Goal: Transaction & Acquisition: Download file/media

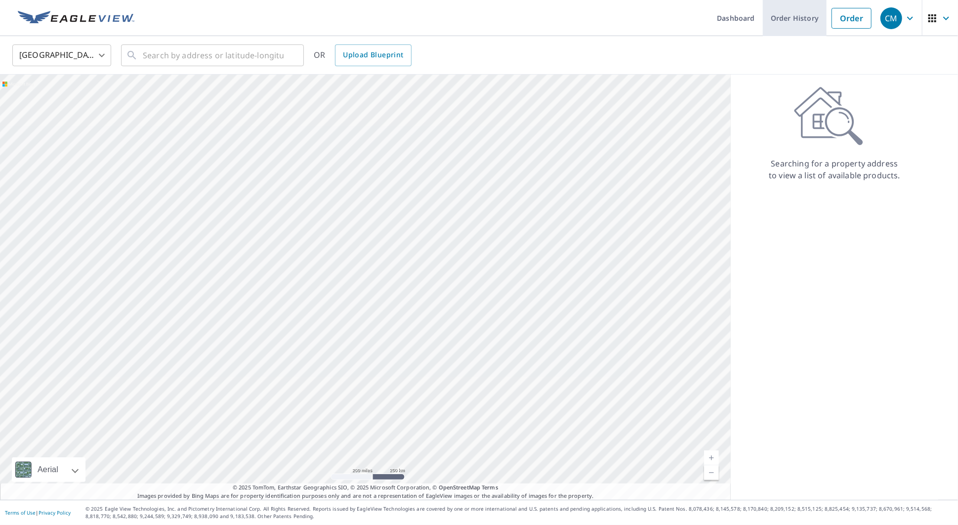
click at [800, 24] on link "Order History" at bounding box center [795, 18] width 64 height 36
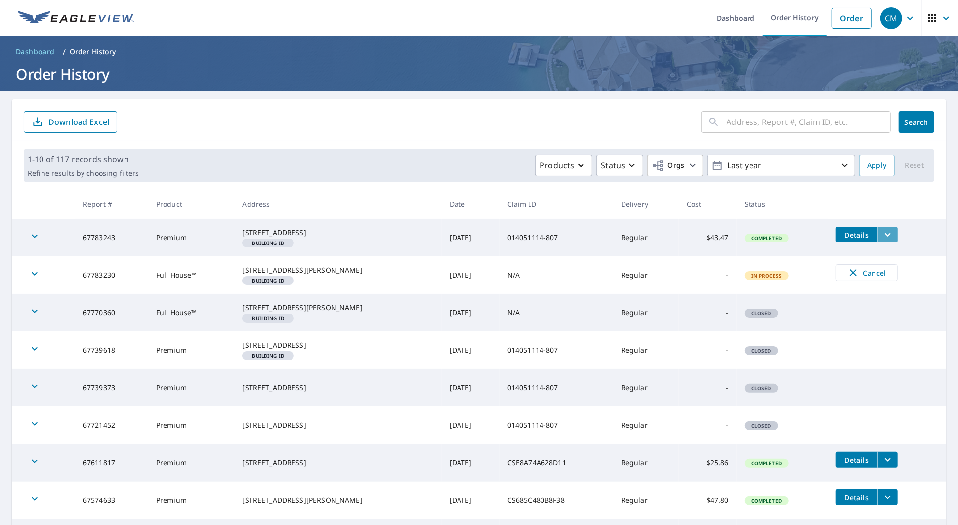
click at [882, 239] on icon "filesDropdownBtn-67783243" at bounding box center [888, 235] width 12 height 12
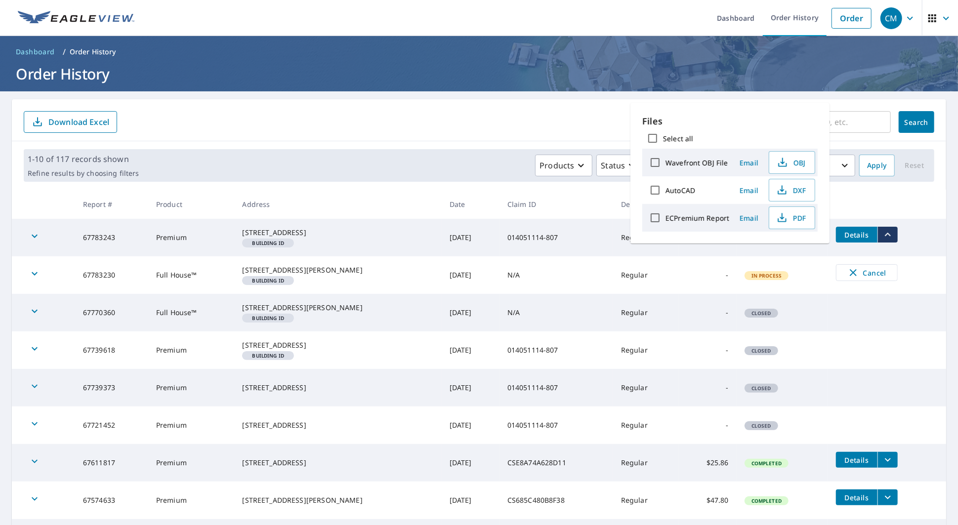
click at [914, 205] on th at bounding box center [887, 204] width 118 height 29
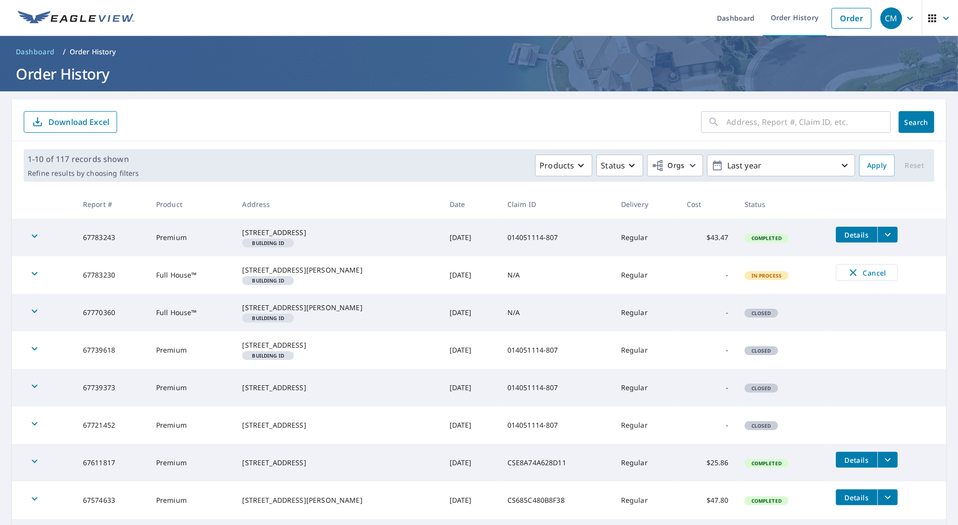
click at [851, 235] on span "Details" at bounding box center [857, 234] width 30 height 9
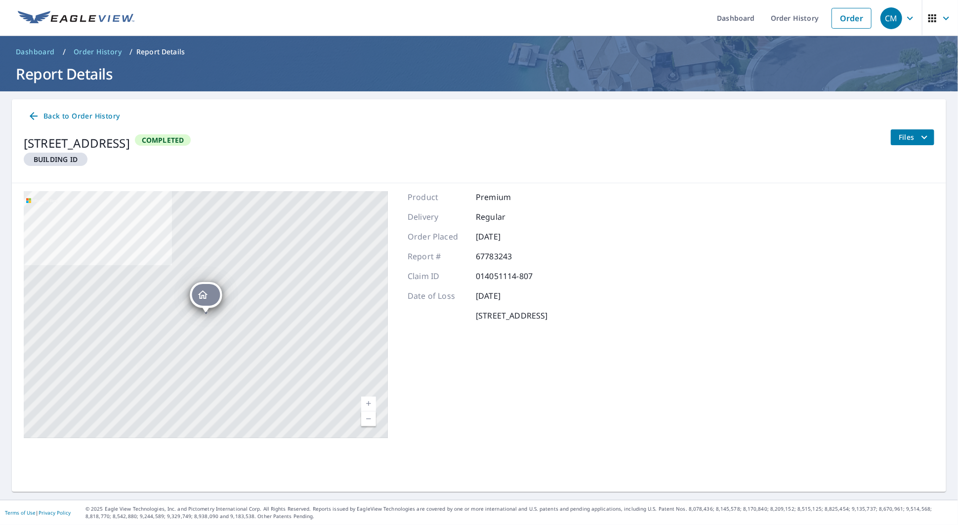
click at [56, 117] on span "Back to Order History" at bounding box center [74, 116] width 92 height 12
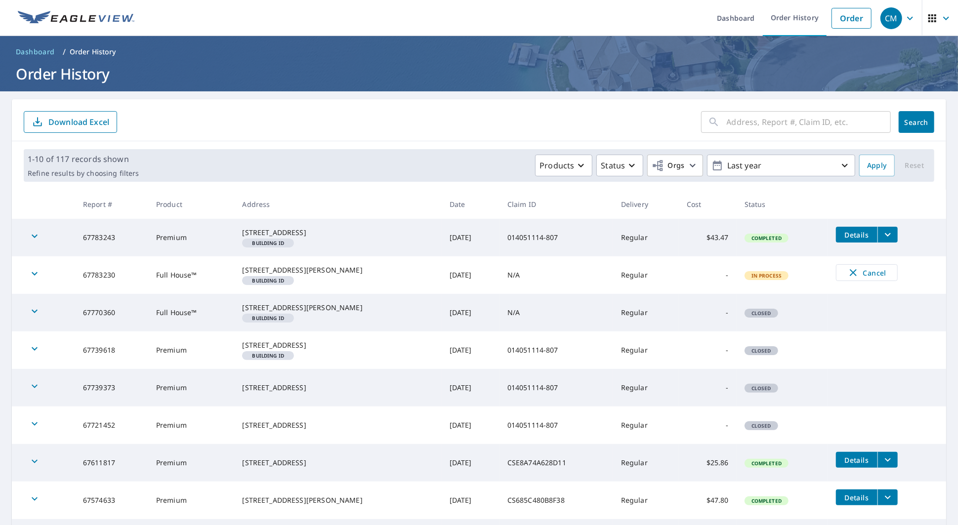
click at [883, 240] on icon "filesDropdownBtn-67783243" at bounding box center [888, 235] width 12 height 12
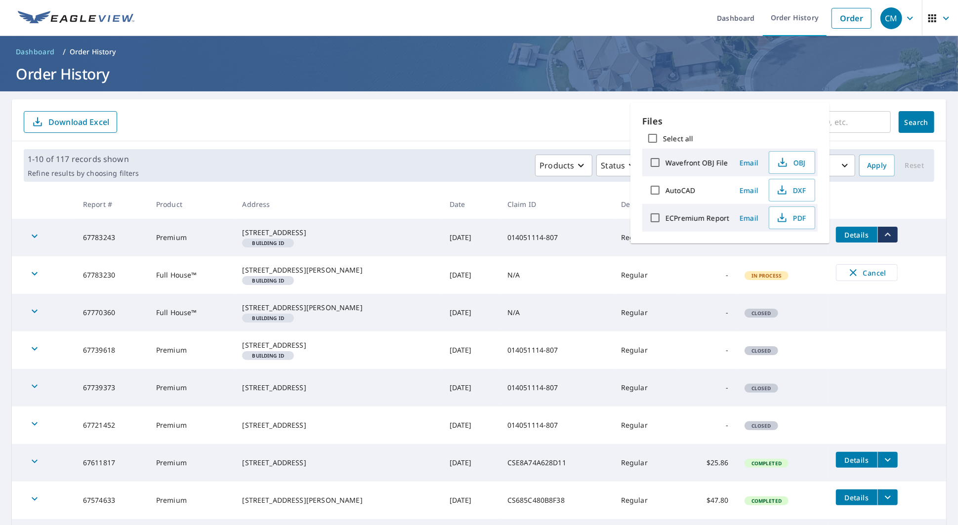
click at [594, 128] on form "​ Search Download Excel" at bounding box center [479, 122] width 911 height 22
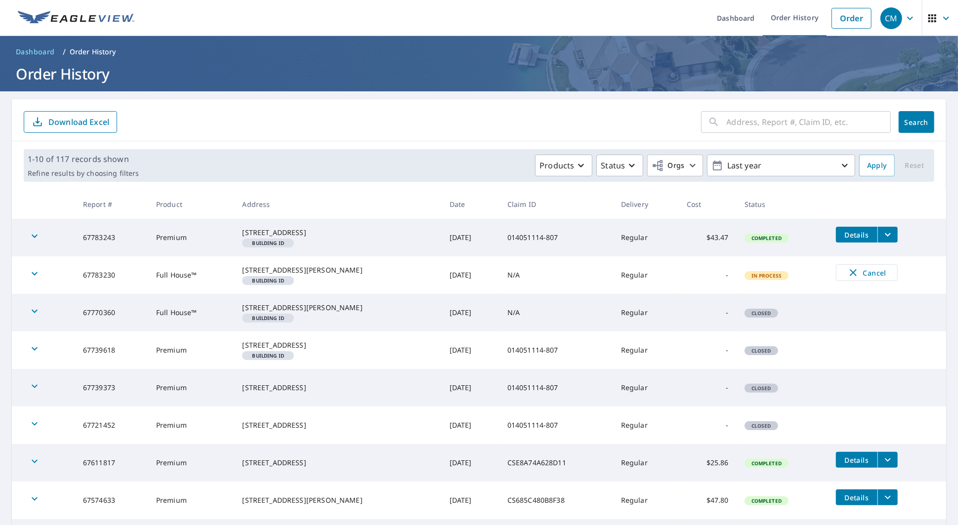
scroll to position [174, 0]
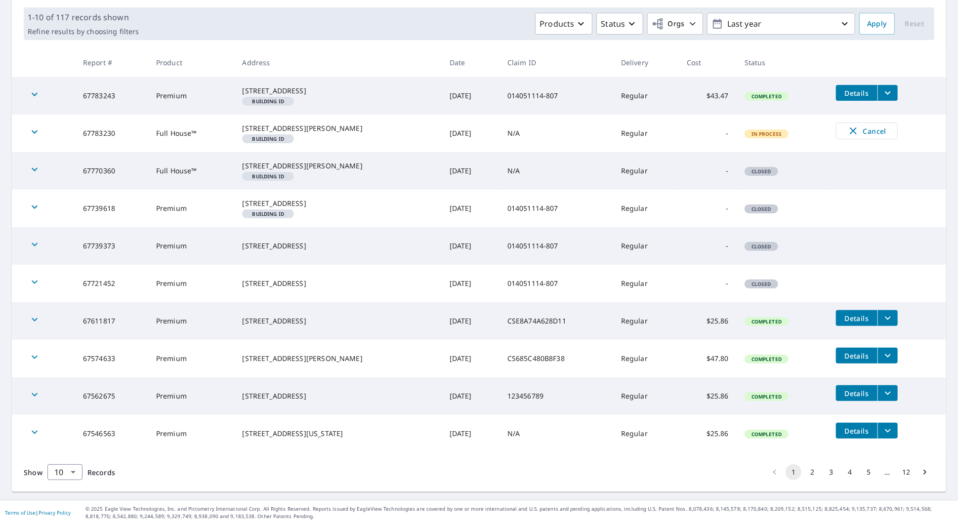
click at [885, 357] on icon "filesDropdownBtn-67574633" at bounding box center [888, 356] width 12 height 12
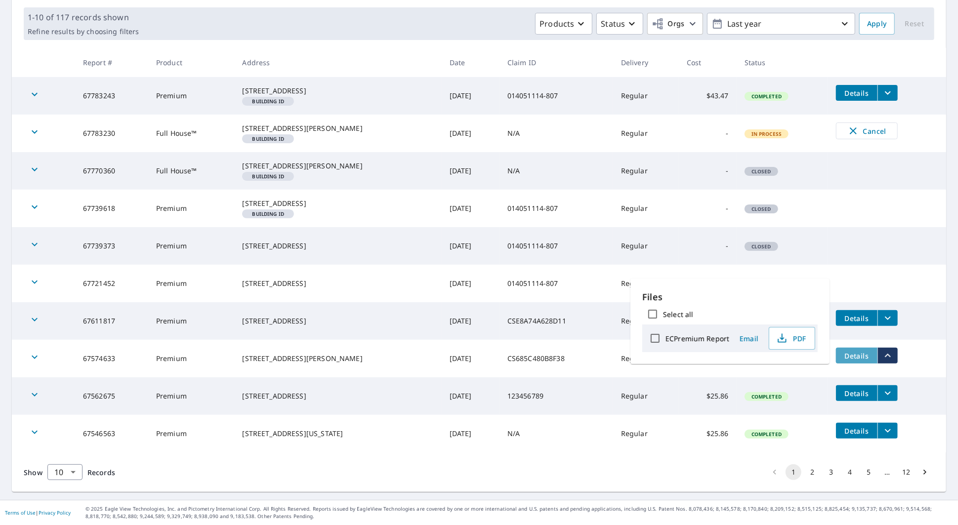
click at [853, 359] on span "Details" at bounding box center [857, 355] width 30 height 9
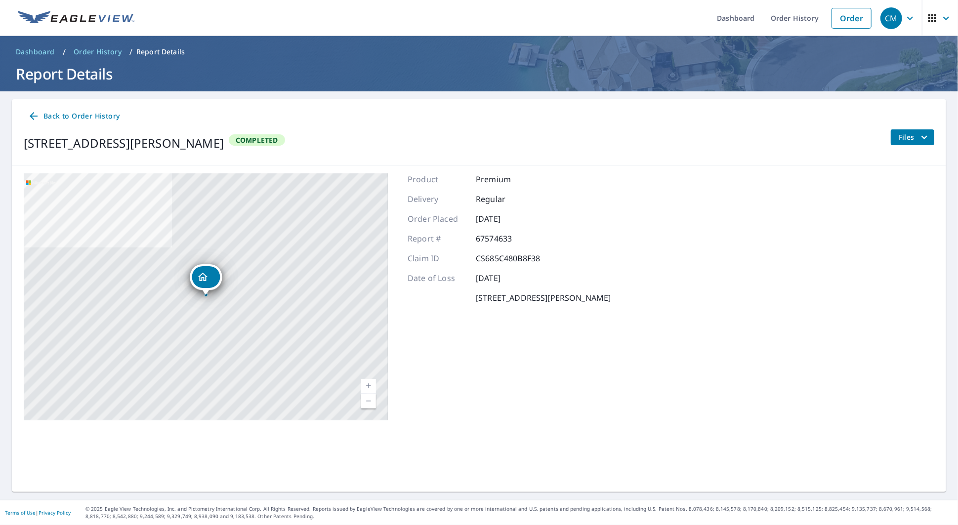
click at [924, 140] on icon "filesDropdownBtn-67574633" at bounding box center [924, 137] width 12 height 12
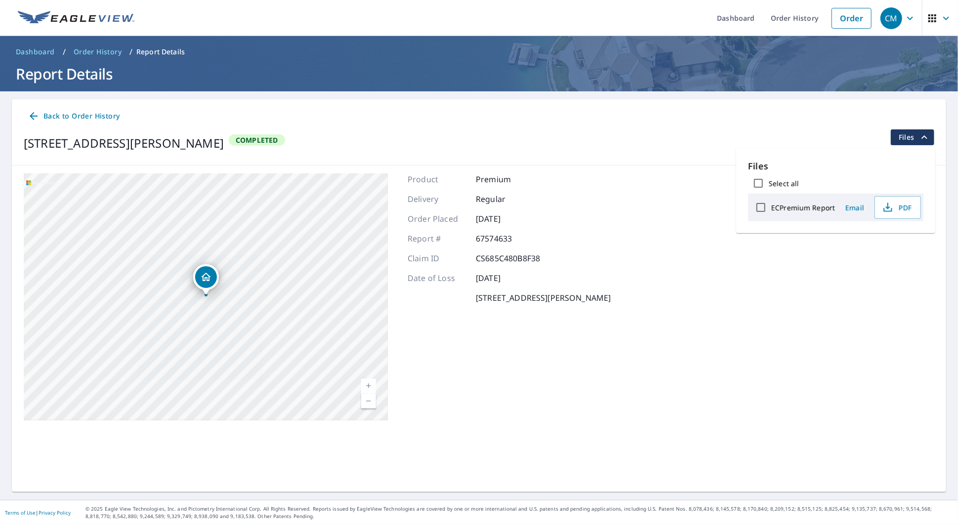
click at [820, 295] on div "[STREET_ADDRESS][PERSON_NAME] A standard road map Aerial A detailed look from a…" at bounding box center [479, 297] width 934 height 263
click at [49, 116] on span "Back to Order History" at bounding box center [74, 116] width 92 height 12
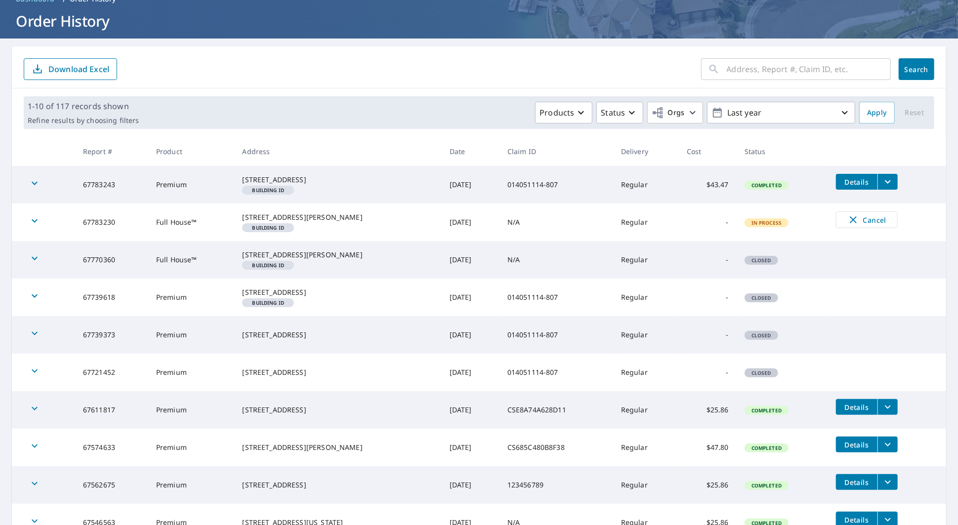
scroll to position [174, 0]
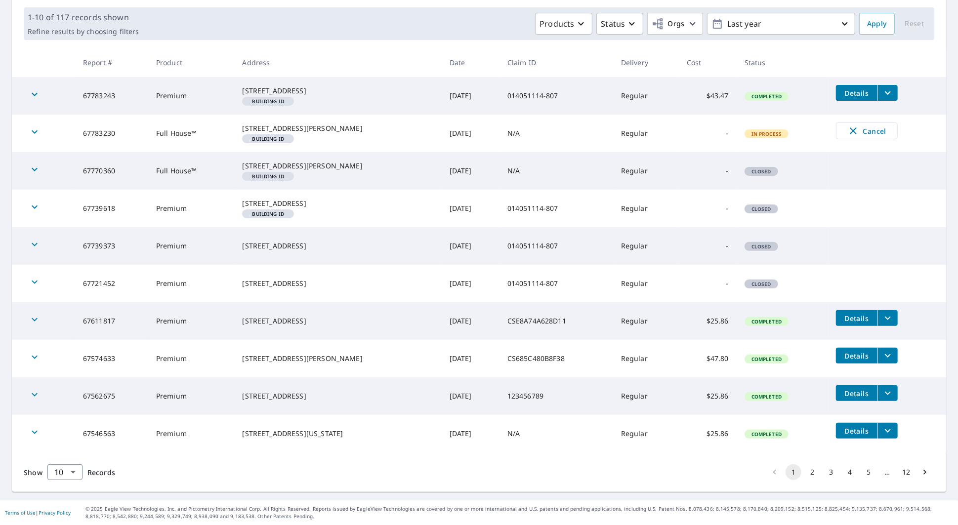
click at [853, 322] on span "Details" at bounding box center [857, 318] width 30 height 9
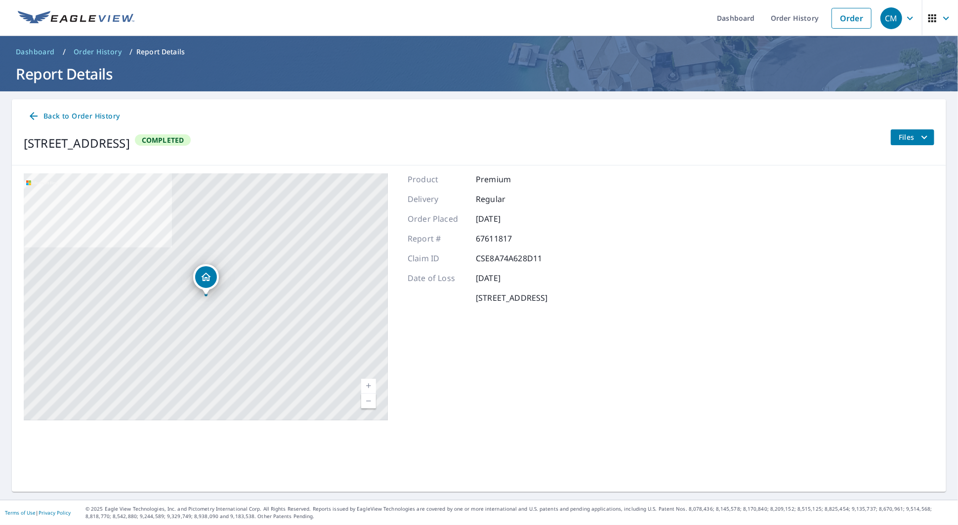
click at [902, 137] on span "Files" at bounding box center [915, 137] width 32 height 12
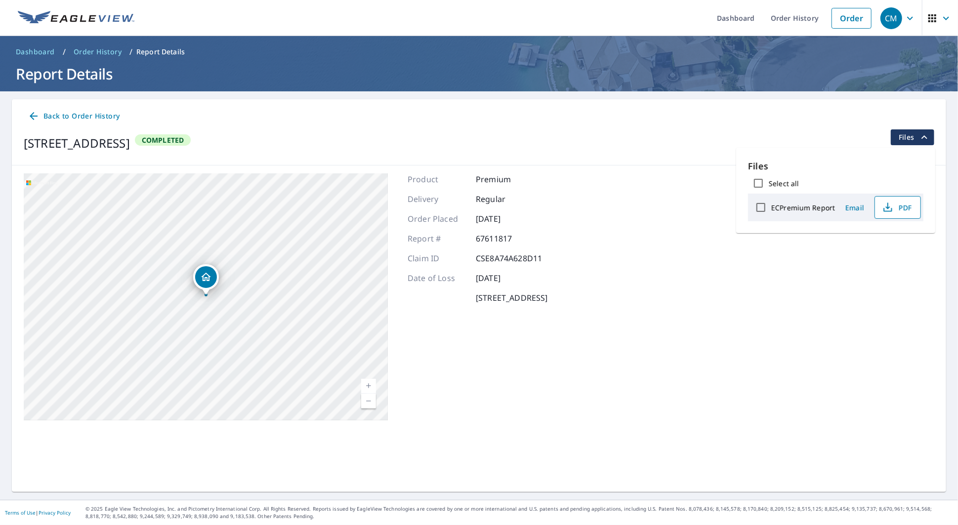
click at [889, 213] on icon "button" at bounding box center [888, 208] width 12 height 12
click at [763, 210] on input "ECPremium Report" at bounding box center [760, 207] width 21 height 21
checkbox input "true"
click at [857, 244] on button "Download" at bounding box center [885, 242] width 68 height 18
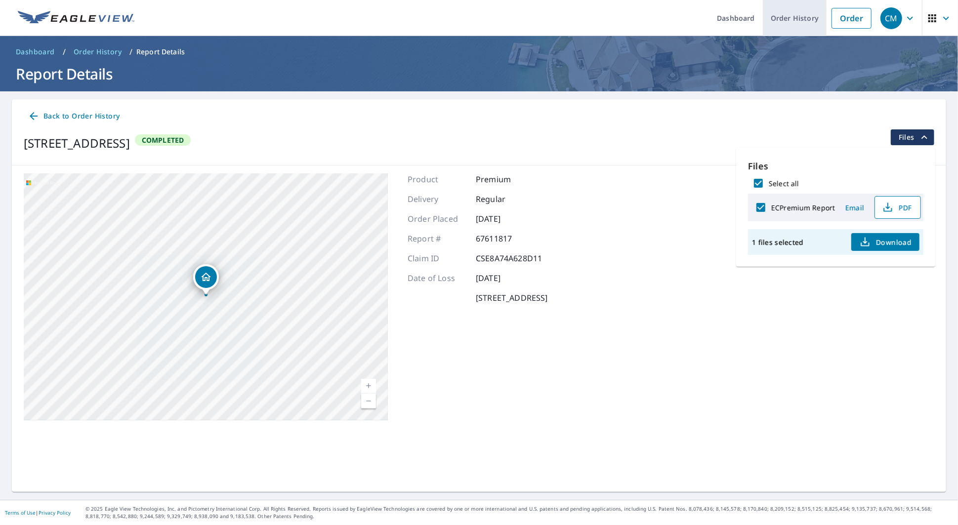
click at [778, 23] on link "Order History" at bounding box center [795, 18] width 64 height 36
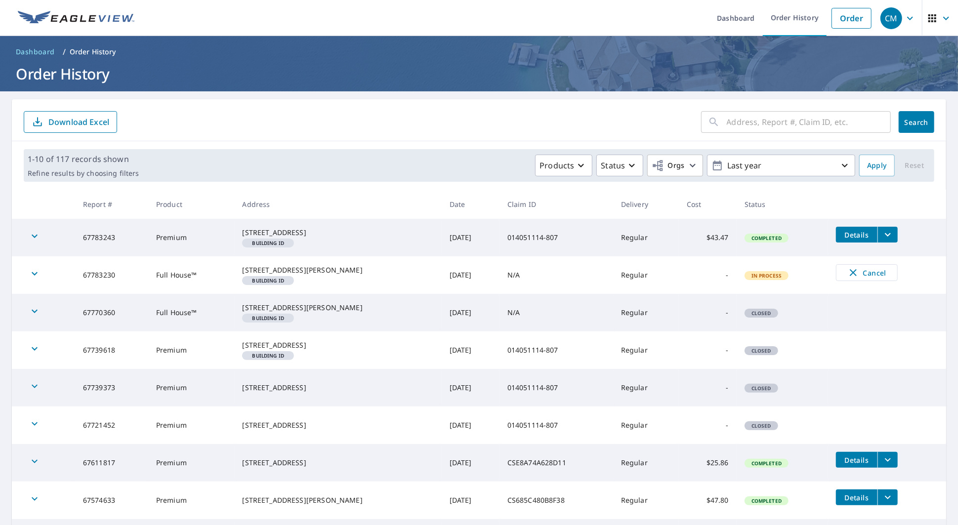
click at [852, 236] on span "Details" at bounding box center [857, 234] width 30 height 9
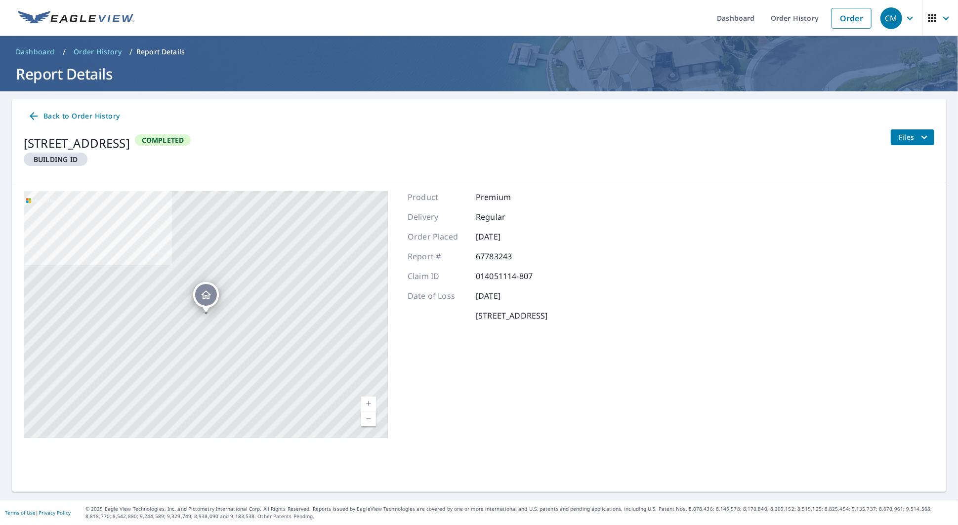
click at [925, 137] on icon "filesDropdownBtn-67783243" at bounding box center [924, 137] width 12 height 12
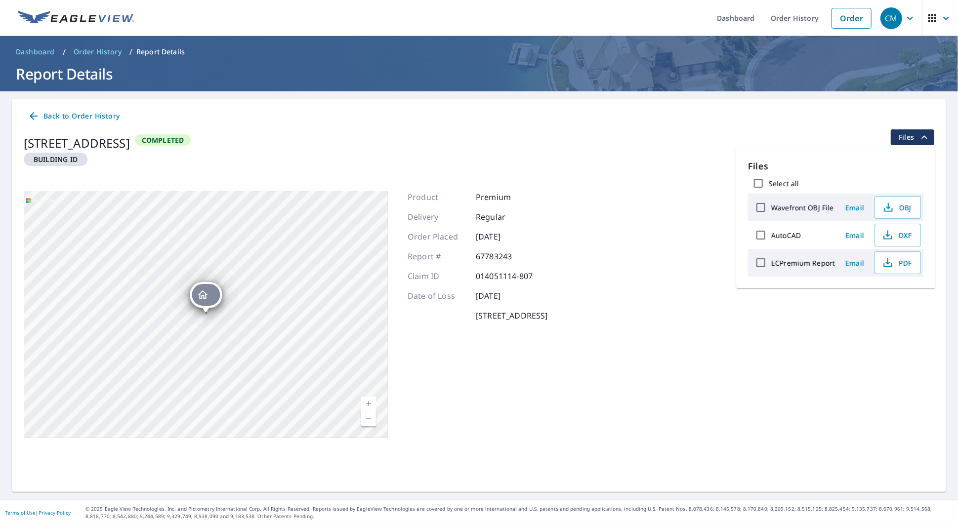
click at [760, 211] on input "Wavefront OBJ File" at bounding box center [760, 207] width 21 height 21
checkbox input "true"
click at [873, 294] on span "Download" at bounding box center [885, 297] width 52 height 12
click at [575, 155] on div "[STREET_ADDRESS] Building ID Completed Files" at bounding box center [479, 151] width 911 height 45
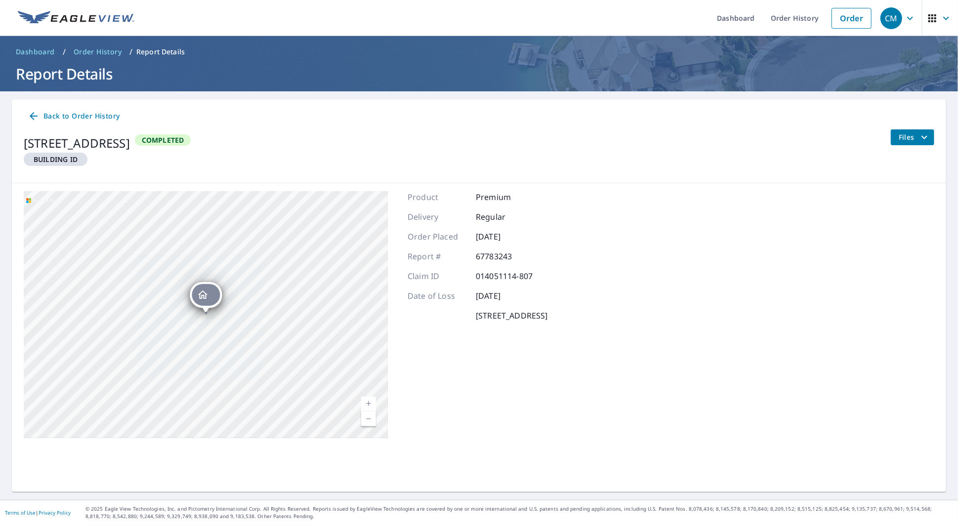
click at [916, 138] on span "Files" at bounding box center [915, 137] width 32 height 12
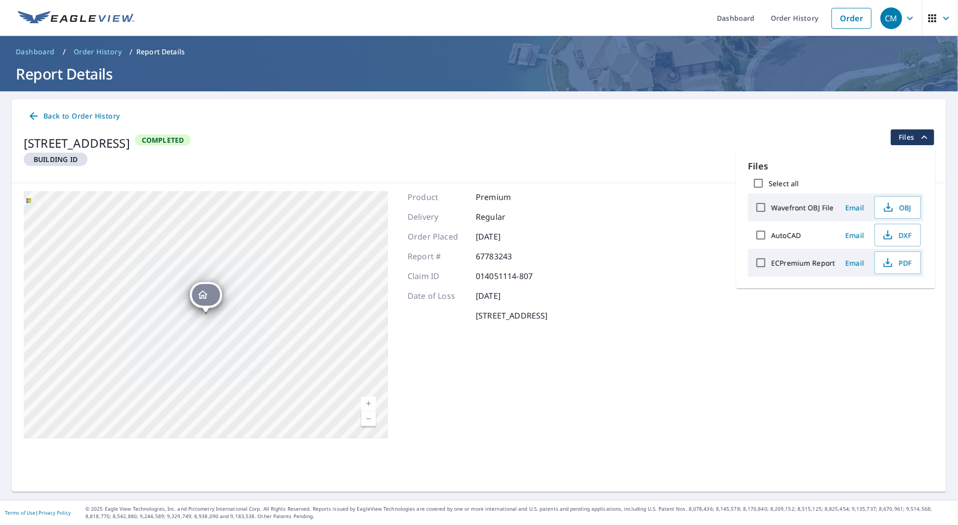
click at [896, 28] on div "CM" at bounding box center [891, 18] width 22 height 22
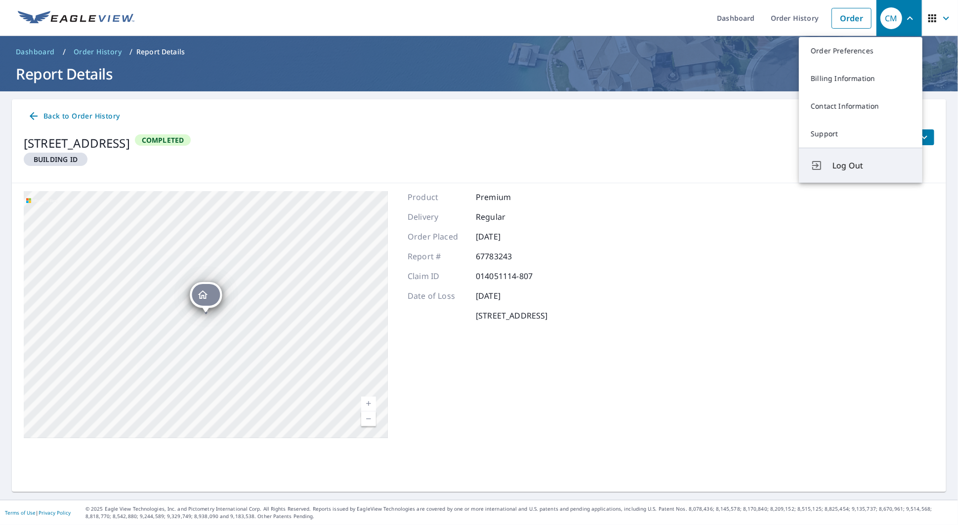
click at [859, 167] on span "Log Out" at bounding box center [871, 166] width 78 height 12
